Goal: Find specific page/section: Find specific page/section

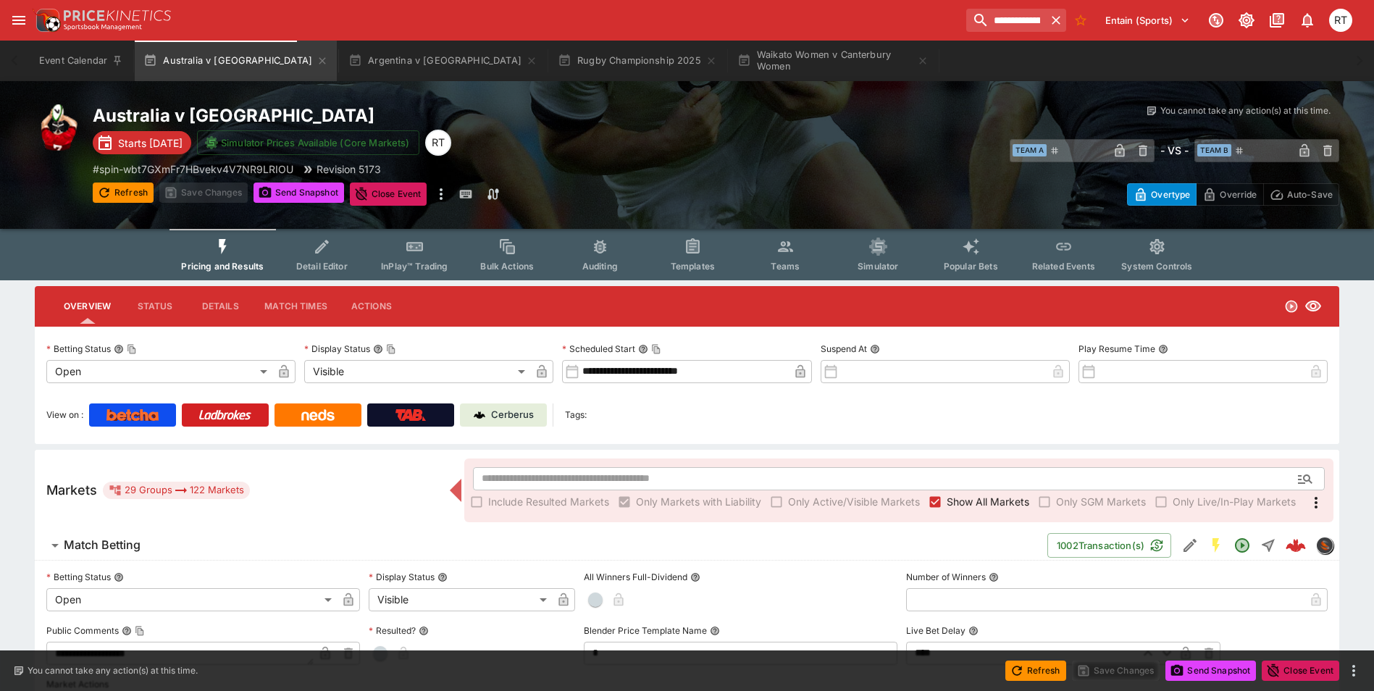
click at [514, 414] on p "Cerberus" at bounding box center [512, 415] width 43 height 14
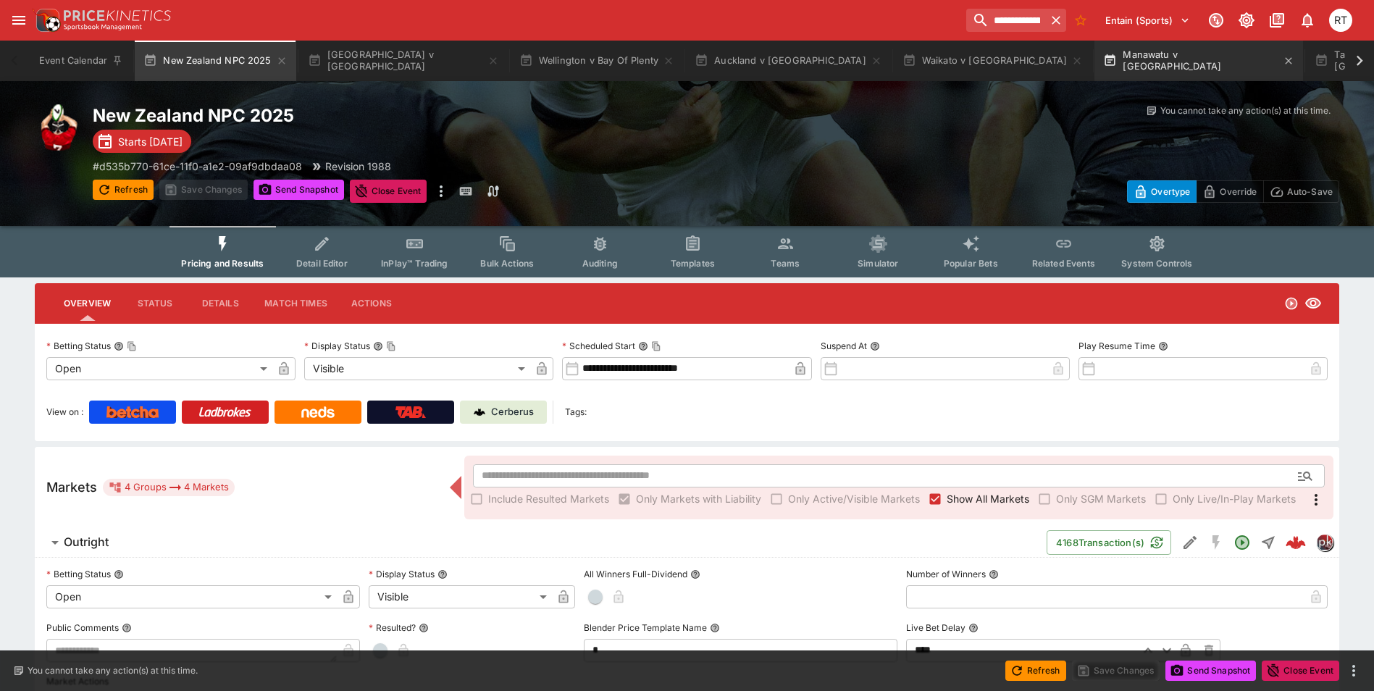
click at [1095, 70] on button "Manawatu v [GEOGRAPHIC_DATA]" at bounding box center [1199, 61] width 209 height 41
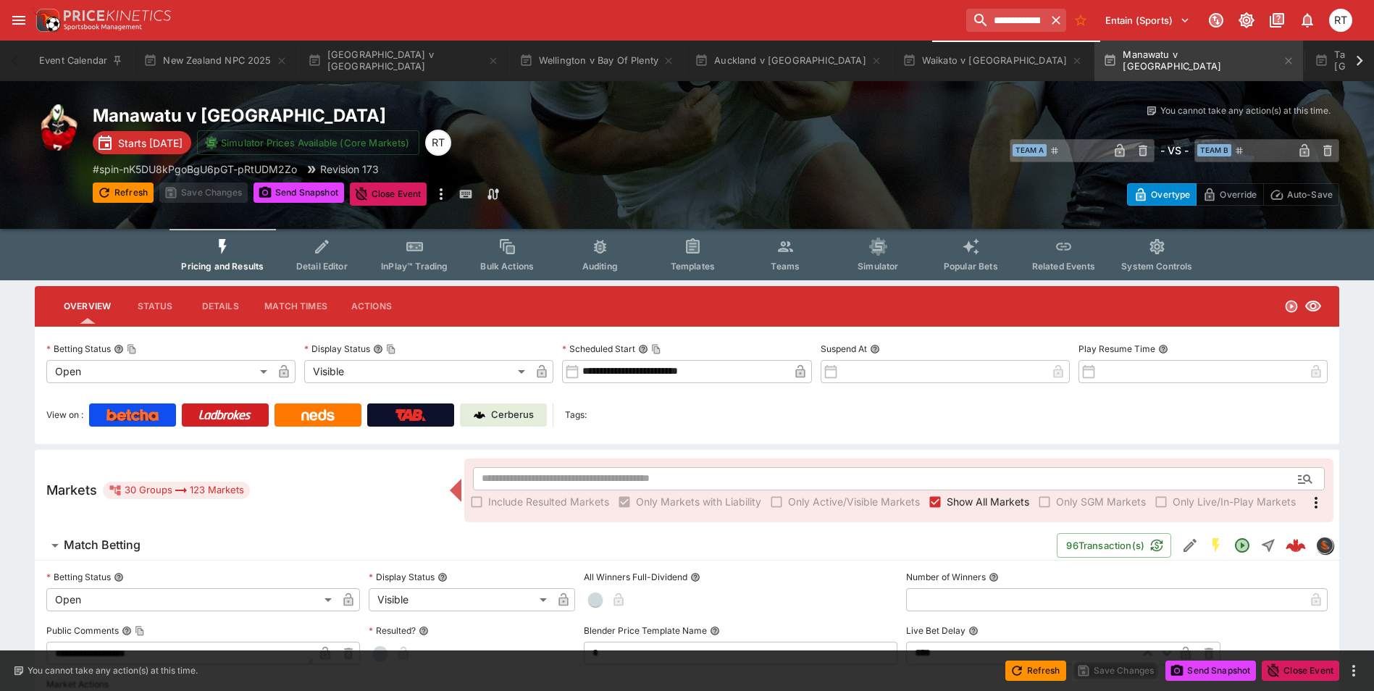
click at [529, 417] on p "Cerberus" at bounding box center [512, 415] width 43 height 14
click at [707, 55] on button "Auckland v [GEOGRAPHIC_DATA]" at bounding box center [788, 61] width 205 height 41
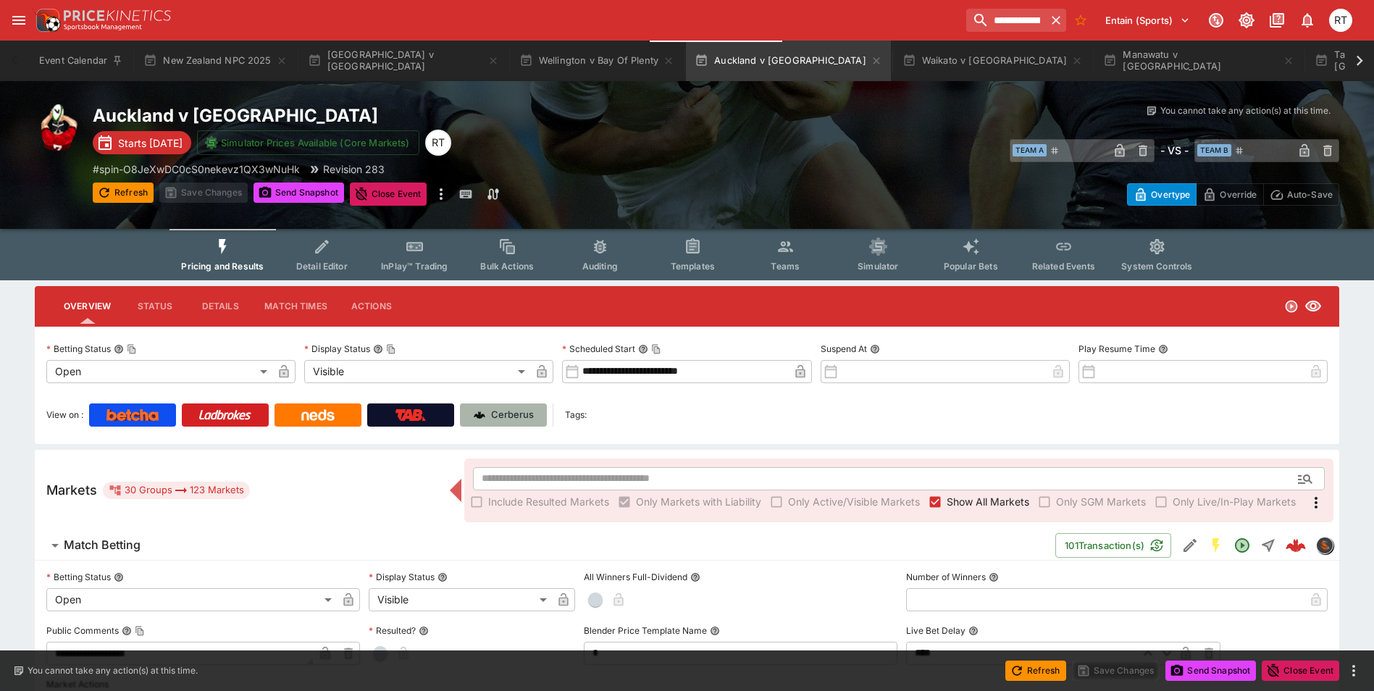
click at [519, 411] on p "Cerberus" at bounding box center [512, 415] width 43 height 14
